Goal: Transaction & Acquisition: Purchase product/service

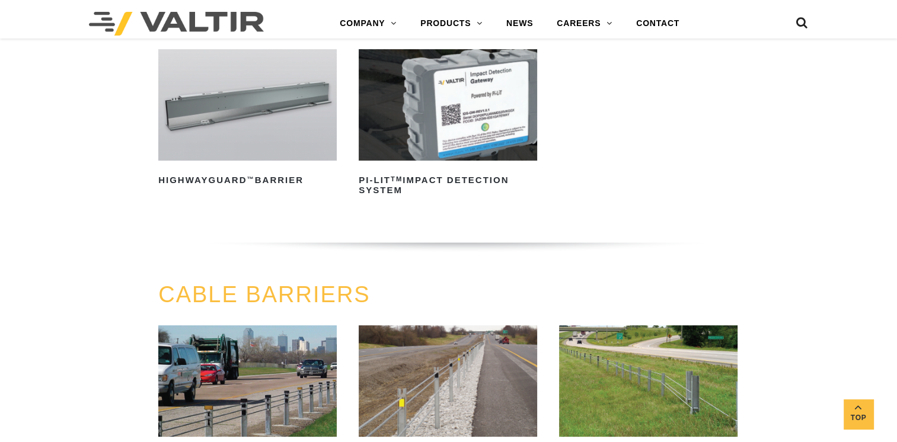
scroll to position [178, 0]
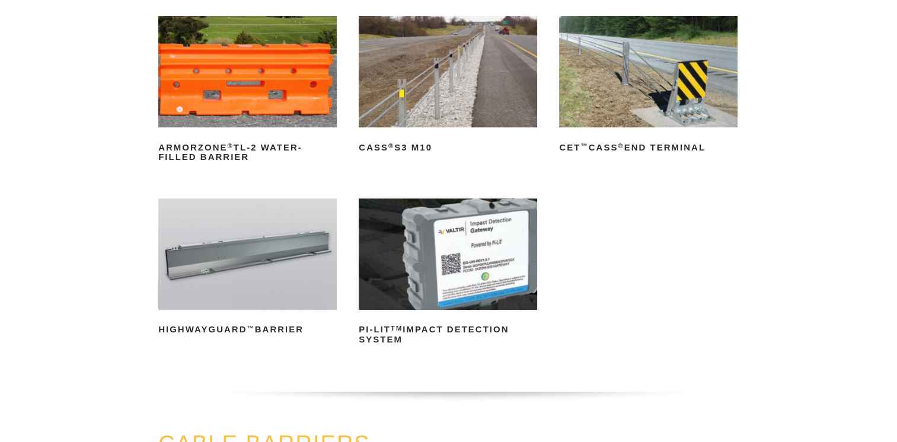
click at [493, 291] on img at bounding box center [448, 254] width 178 height 111
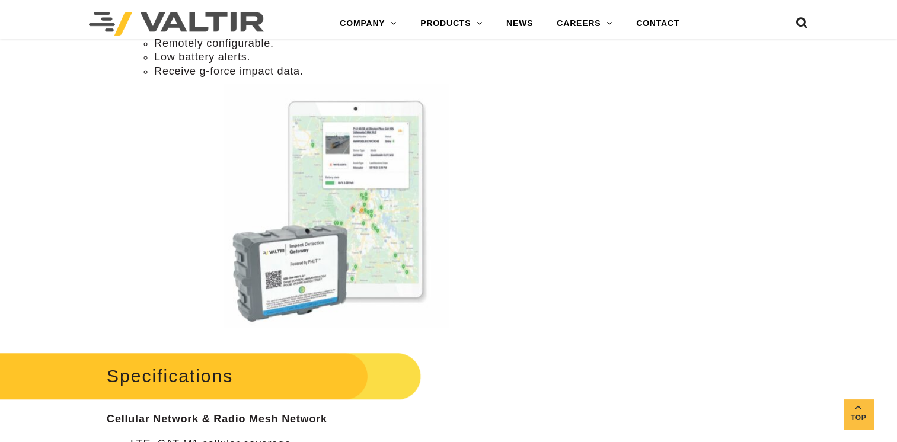
scroll to position [1126, 0]
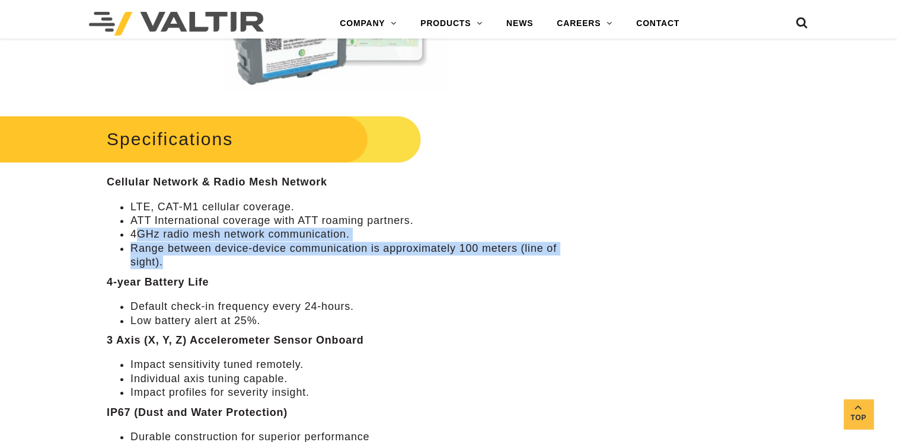
drag, startPoint x: 141, startPoint y: 236, endPoint x: 557, endPoint y: 262, distance: 417.6
click at [557, 262] on ul "LTE, CAT-M1 cellular coverage. ATT International coverage with ATT roaming part…" at bounding box center [336, 234] width 459 height 69
click at [133, 265] on li "Range between device-device communication is approximately 100 meters (line of …" at bounding box center [348, 256] width 436 height 28
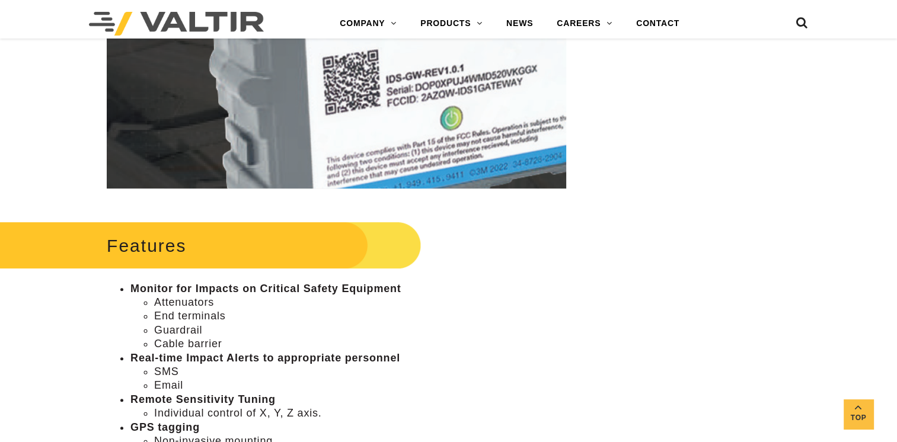
scroll to position [239, 0]
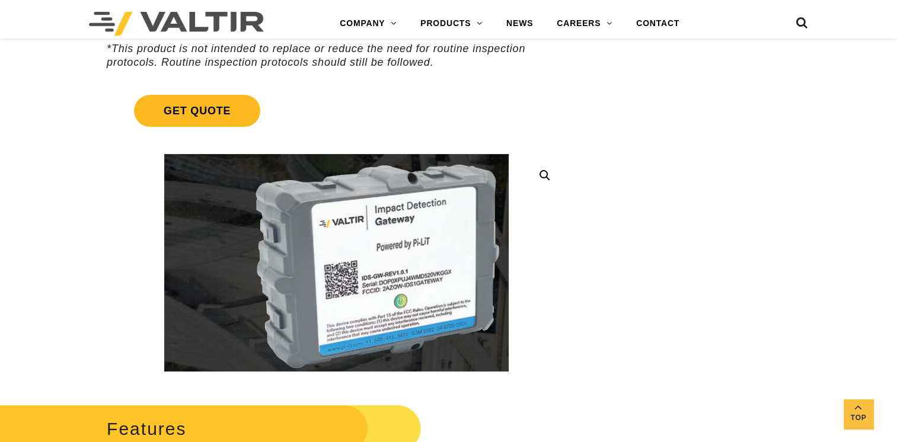
click at [214, 120] on span "Get Quote" at bounding box center [197, 111] width 126 height 32
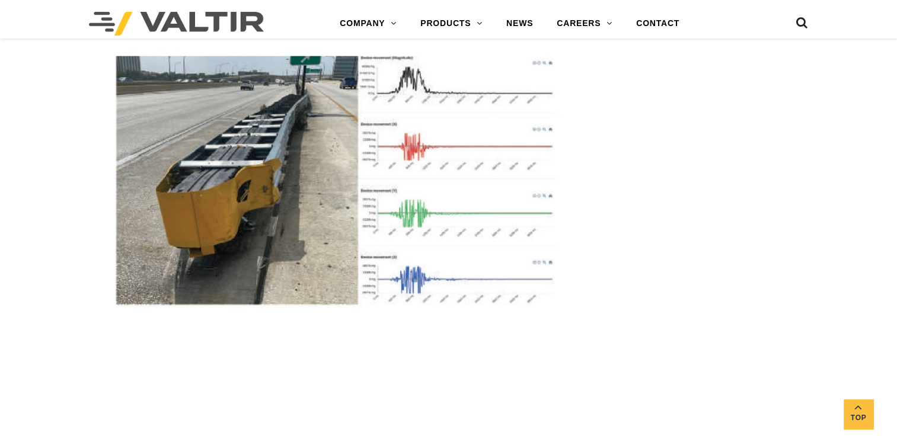
scroll to position [3201, 0]
